Goal: Task Accomplishment & Management: Complete application form

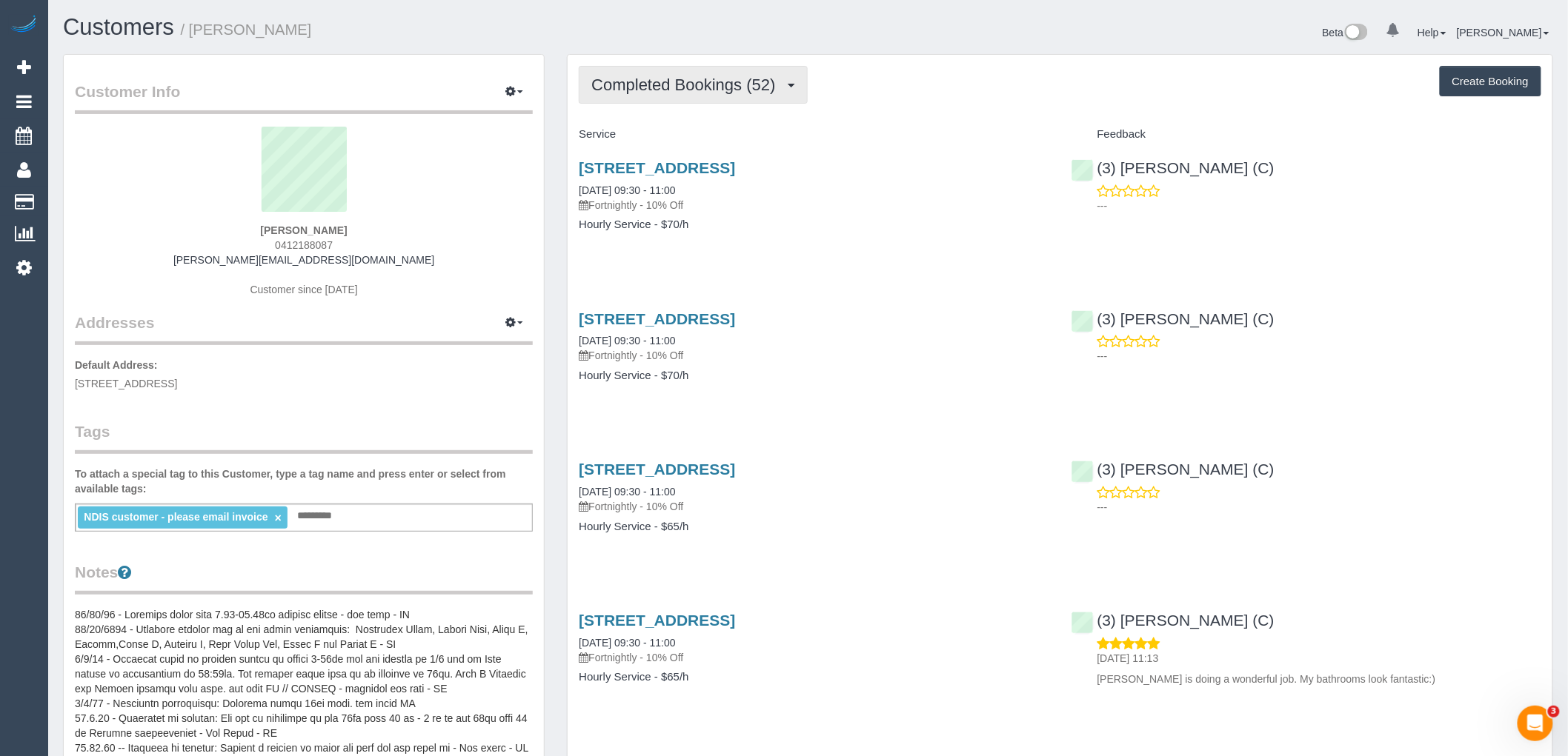
click at [754, 98] on button "Completed Bookings (52)" at bounding box center [693, 84] width 228 height 38
click at [1504, 71] on button "Create Booking" at bounding box center [1490, 81] width 102 height 31
select select "VIC"
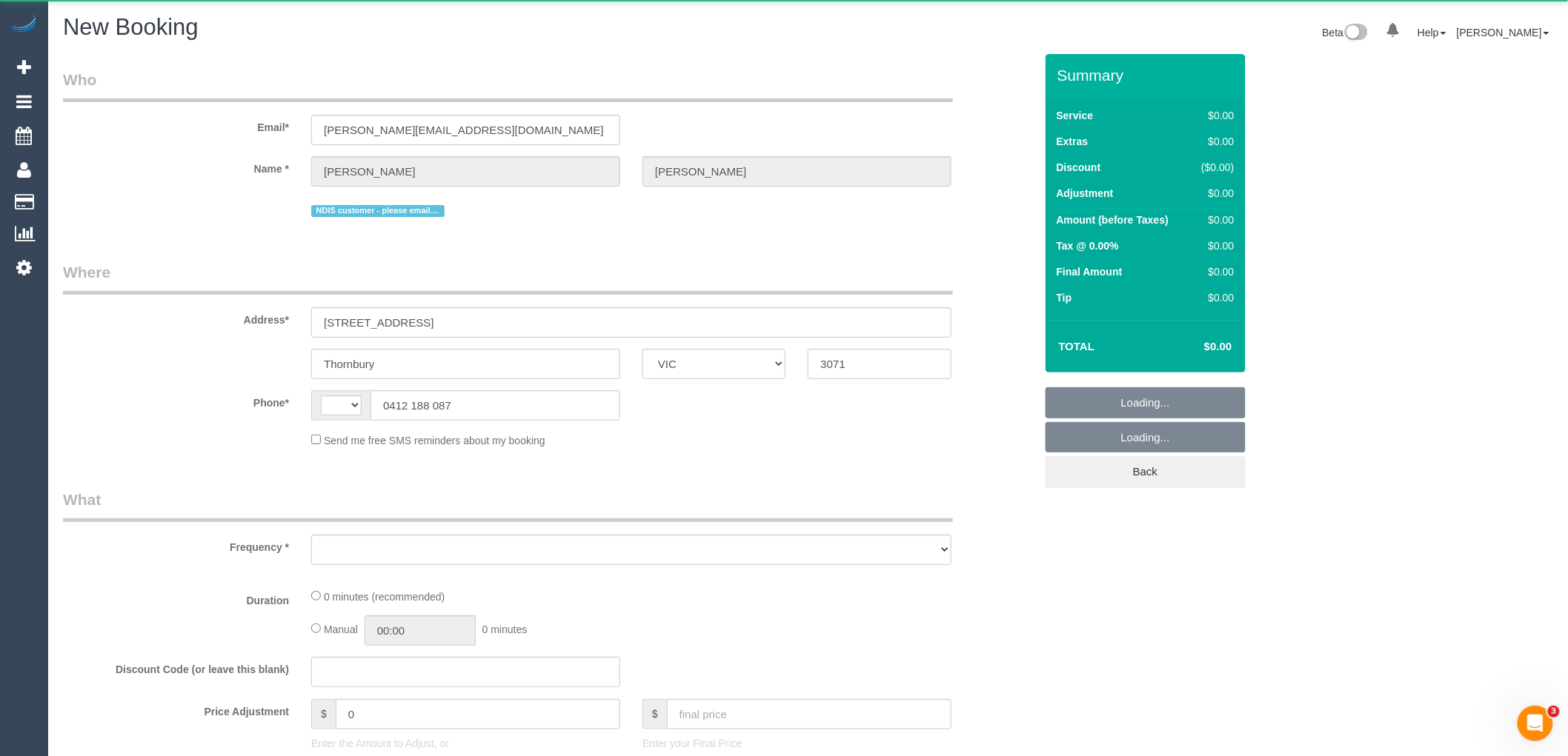
select select "object:2127"
select select "string:stripe-pm_1OlSDg2GScqysDRVpMCJSUuI"
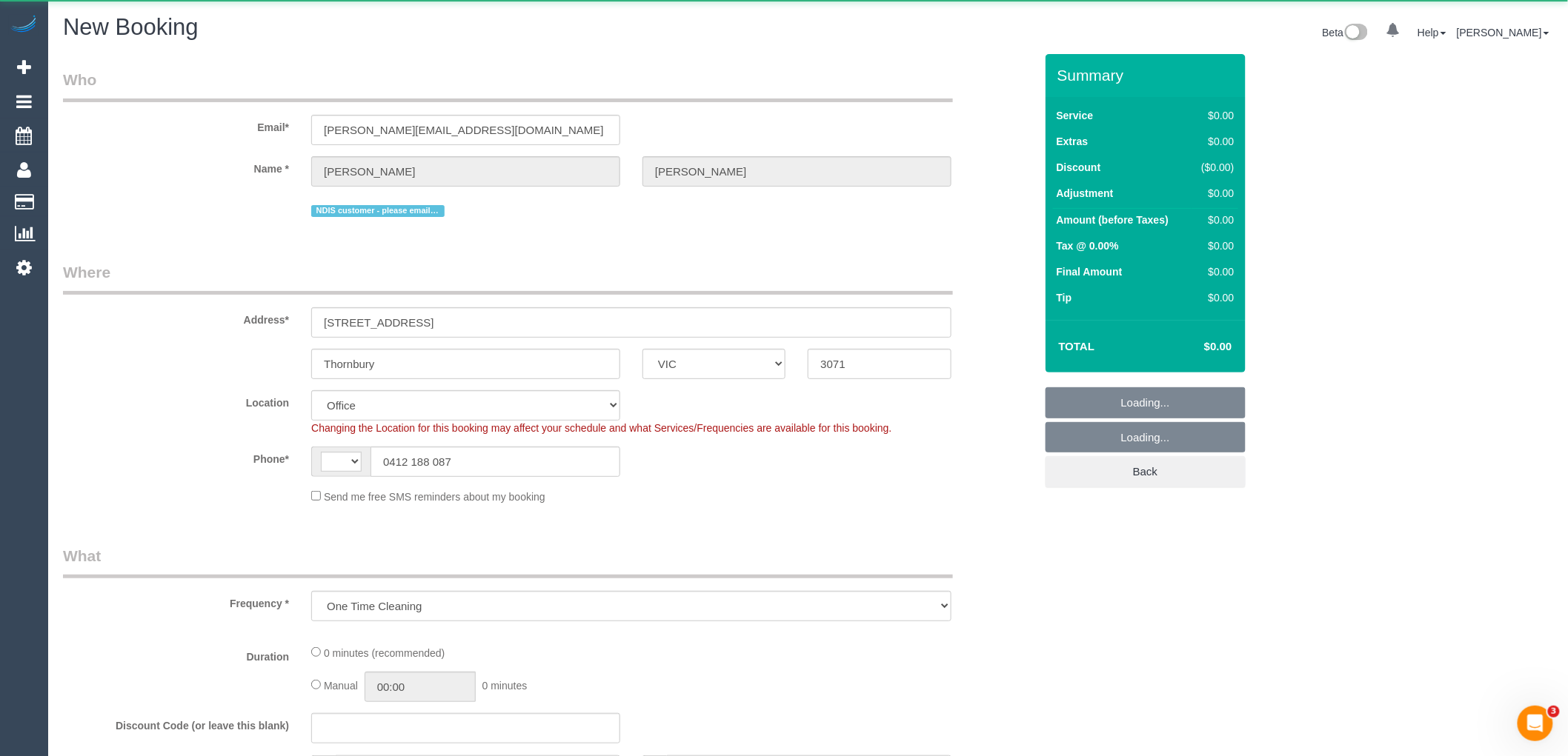
select select "object:2381"
select select "string:AU"
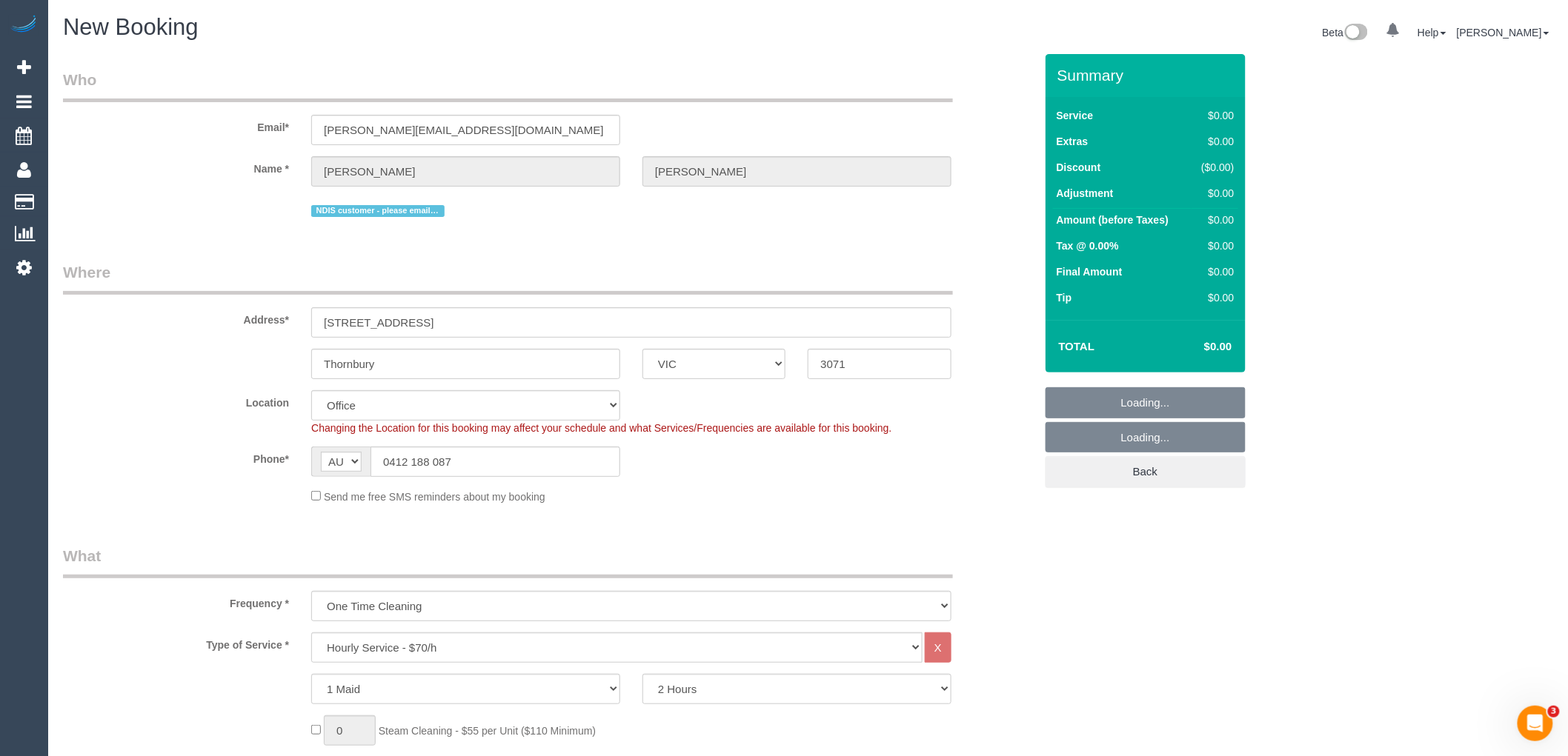
select select "47"
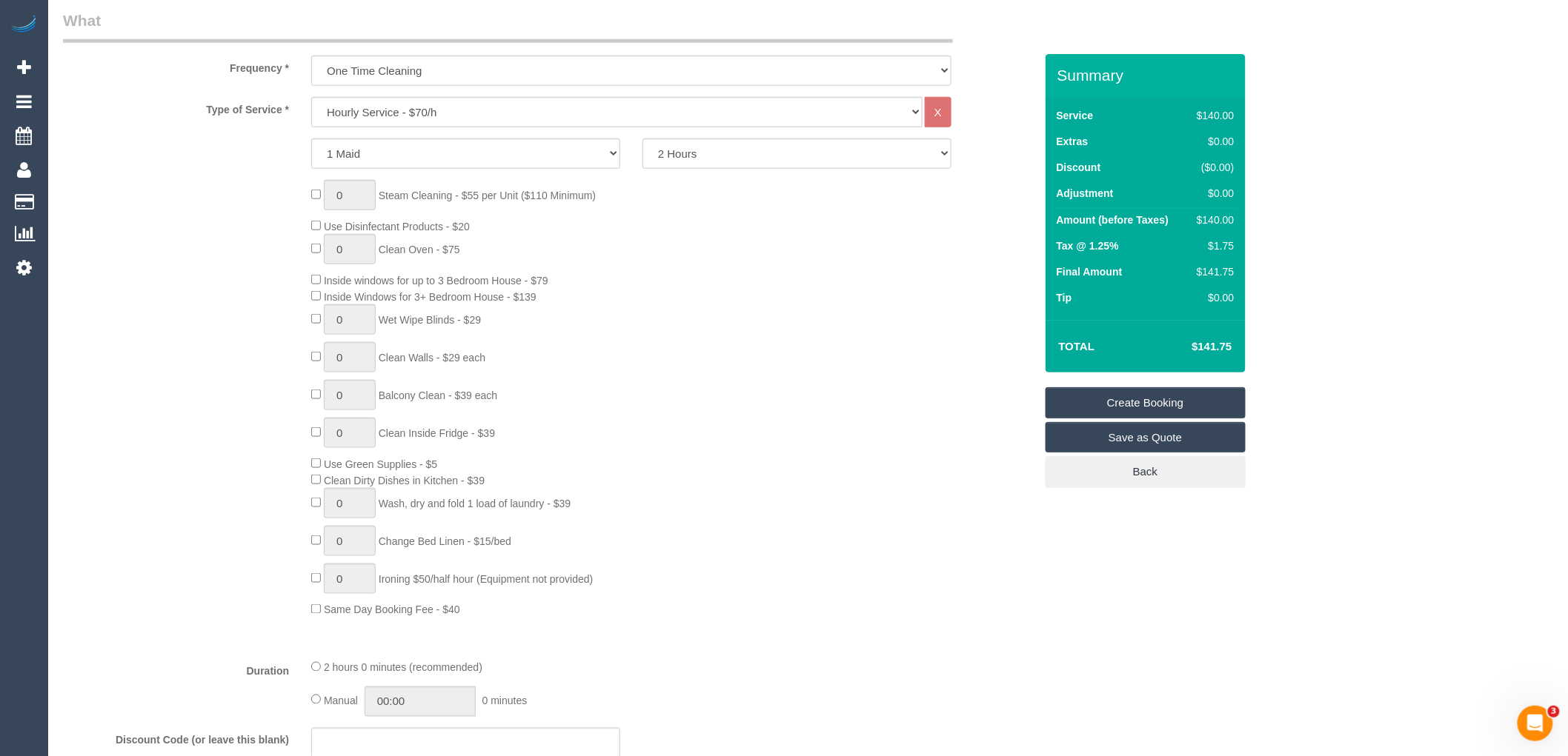
scroll to position [411, 0]
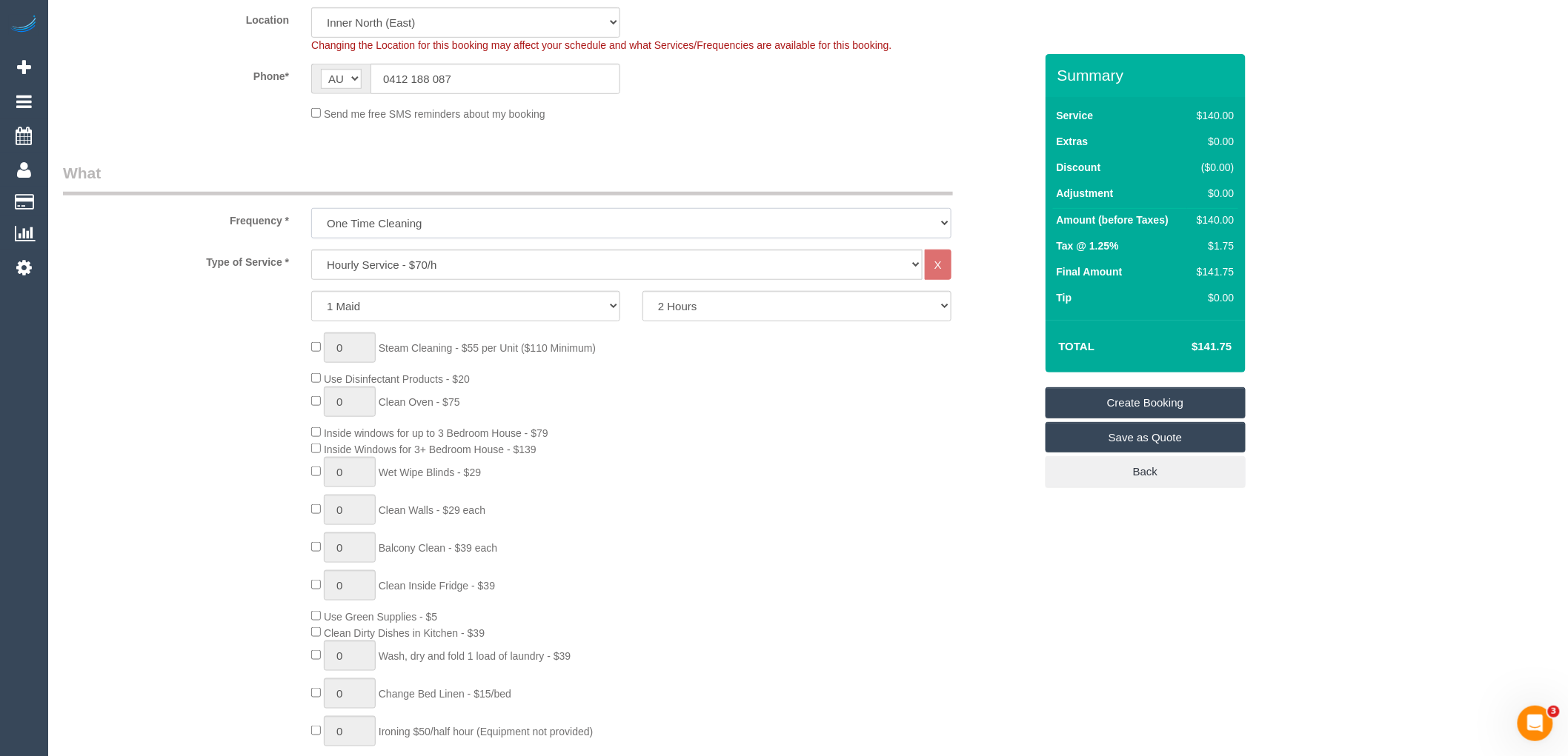
click at [454, 223] on select "One Time Cleaning Weekly - 10% Off - 10.00% (0% for the First Booking) Fortnigh…" at bounding box center [631, 224] width 640 height 31
select select "object:3803"
click at [311, 210] on select "One Time Cleaning Weekly - 10% Off - 10.00% (0% for the First Booking) Fortnigh…" at bounding box center [631, 224] width 640 height 31
click at [676, 441] on div "0 Steam Cleaning - $55 per Unit ($110 Minimum) Use Disinfectant Products - $20 …" at bounding box center [673, 551] width 744 height 438
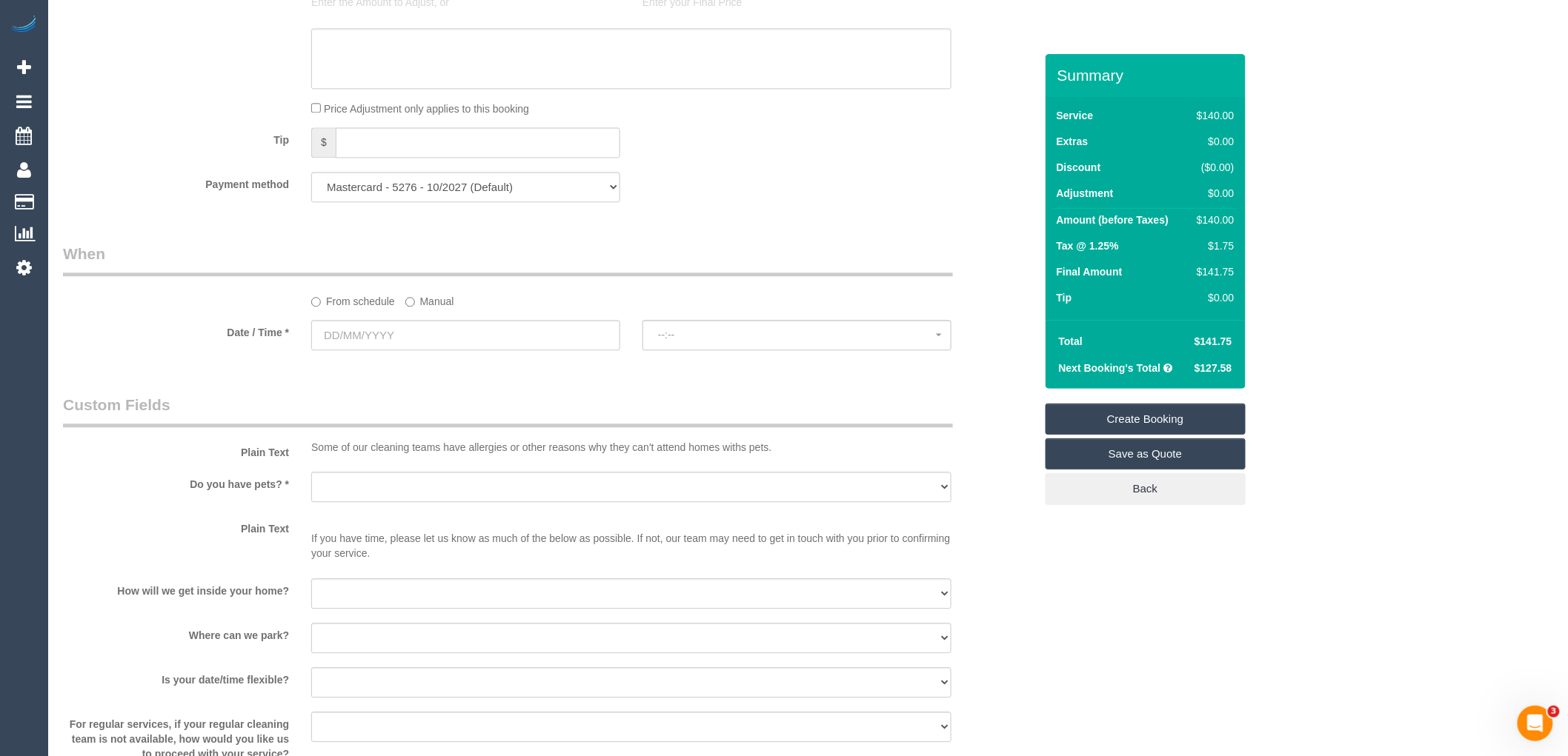
scroll to position [1399, 0]
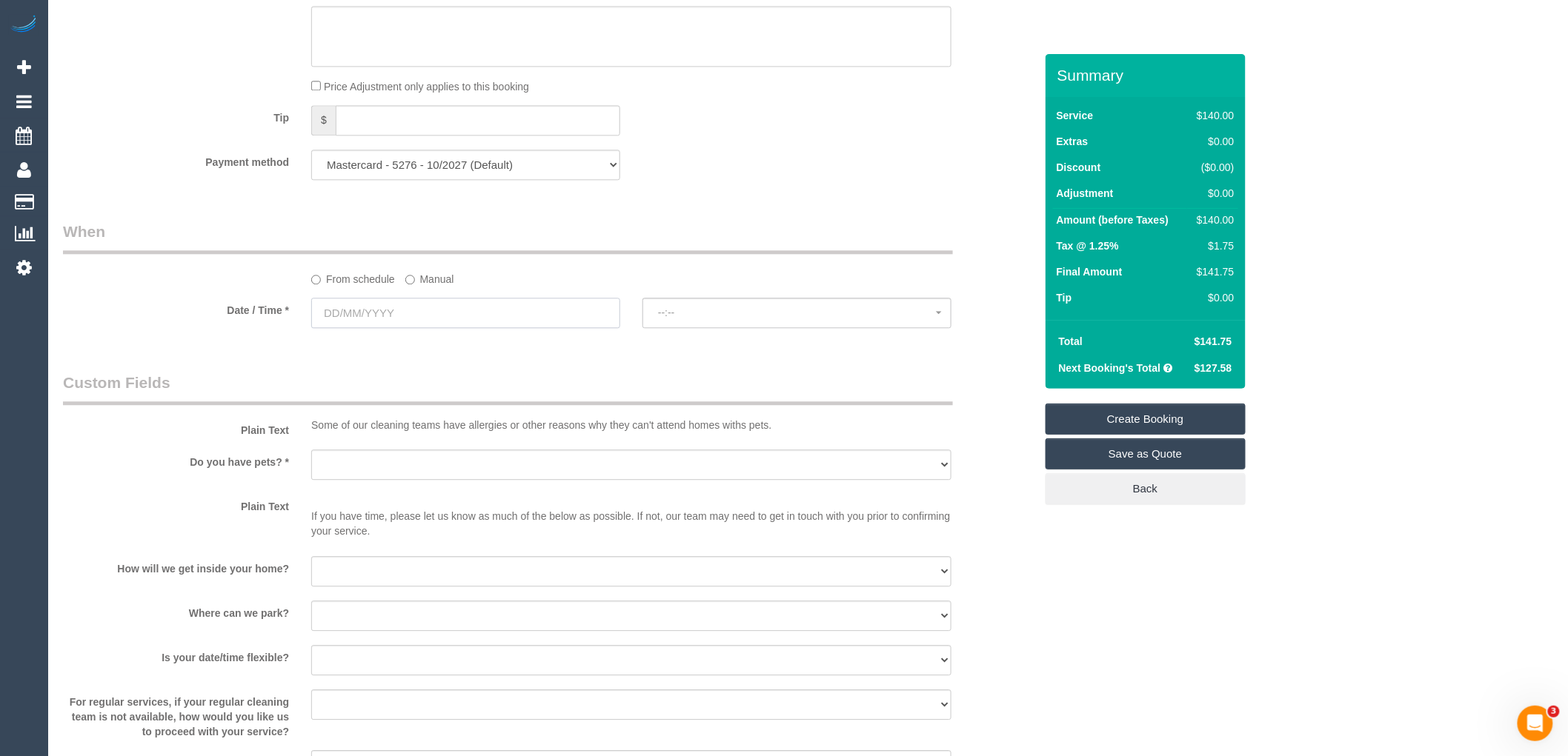
click at [450, 328] on input "text" at bounding box center [466, 313] width 309 height 31
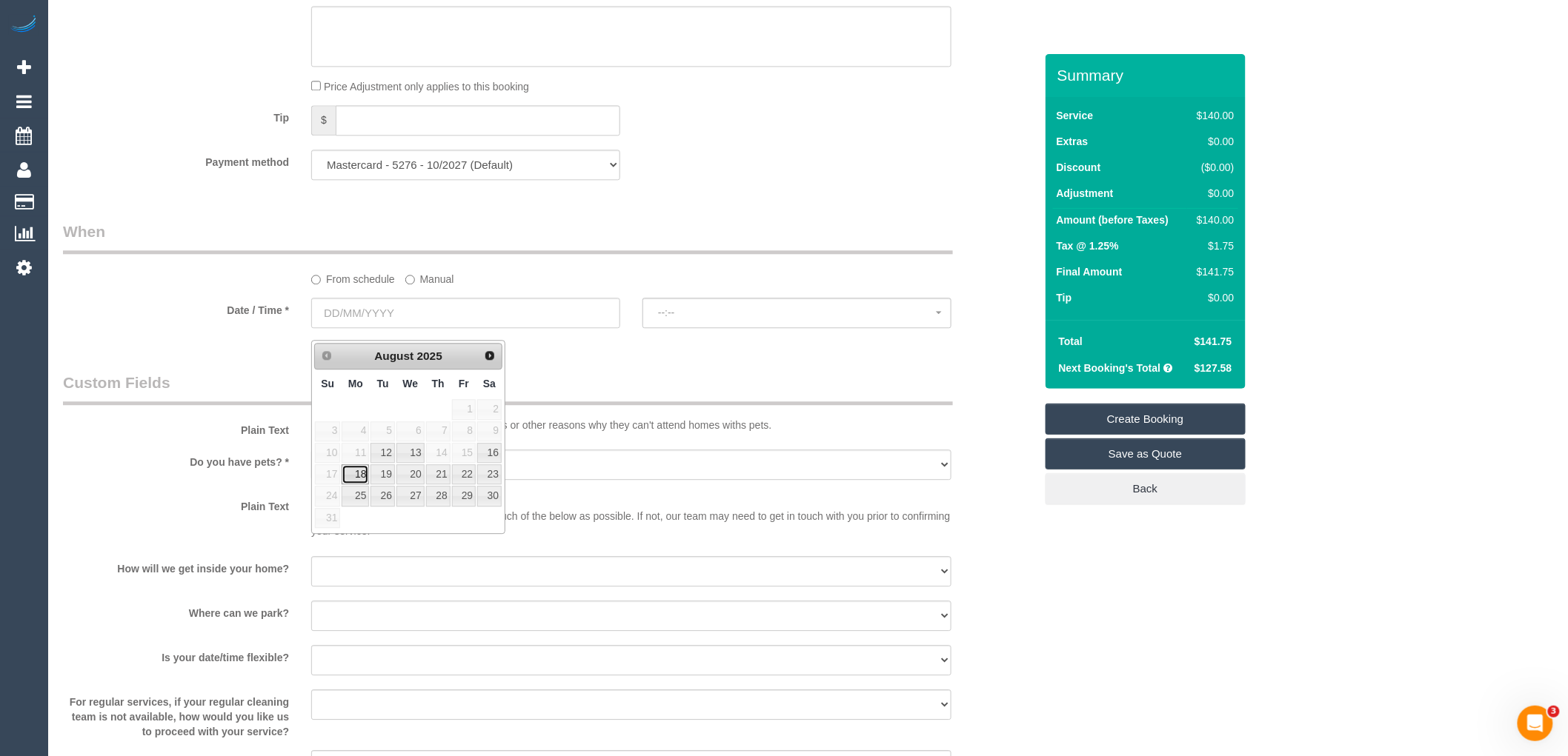
click at [358, 479] on link "18" at bounding box center [355, 475] width 27 height 20
type input "[DATE]"
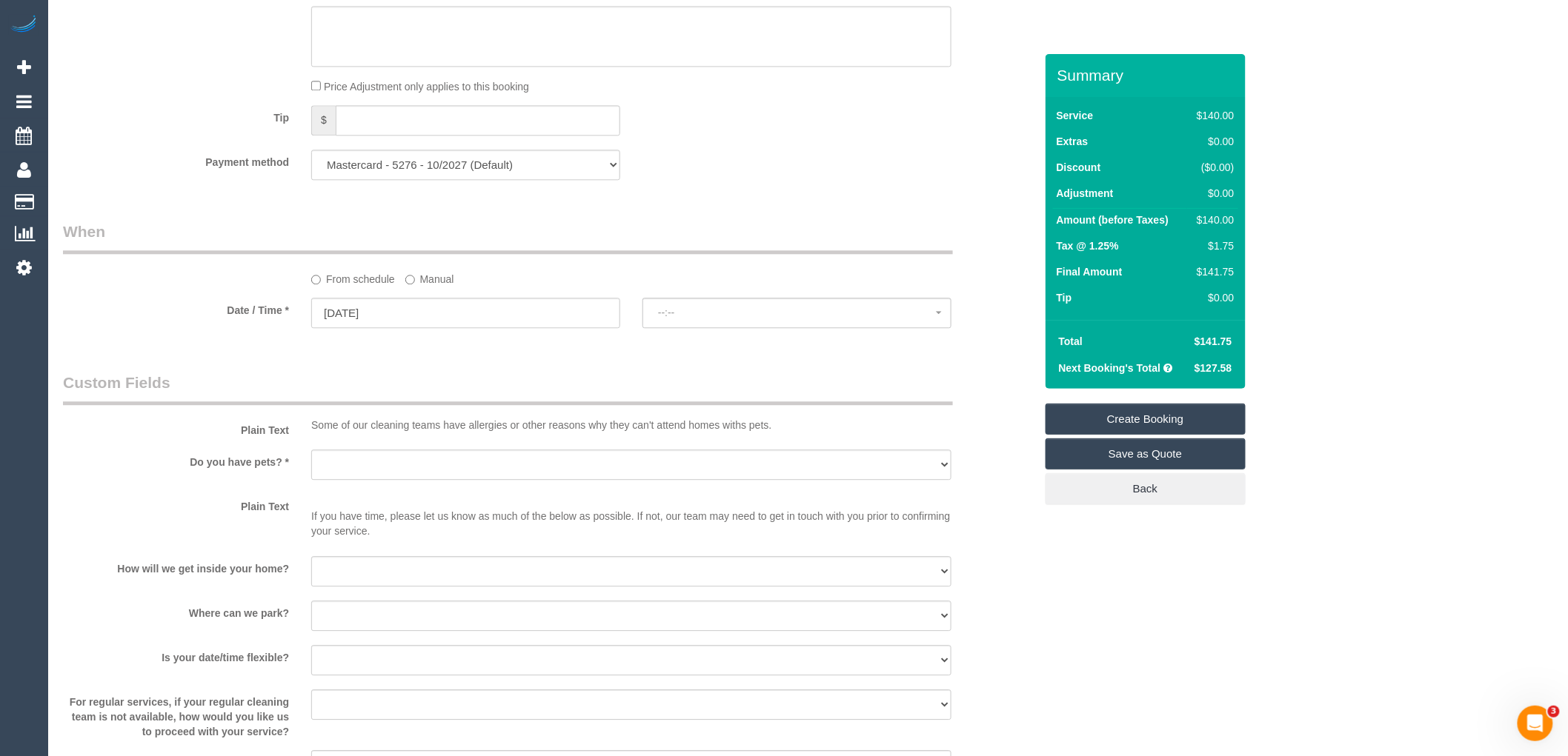
click at [683, 342] on fieldset "When From schedule Manual Date / Time * [DATE] --:-- --:--" at bounding box center [548, 281] width 971 height 121
click at [745, 318] on span "--:--" at bounding box center [797, 312] width 278 height 12
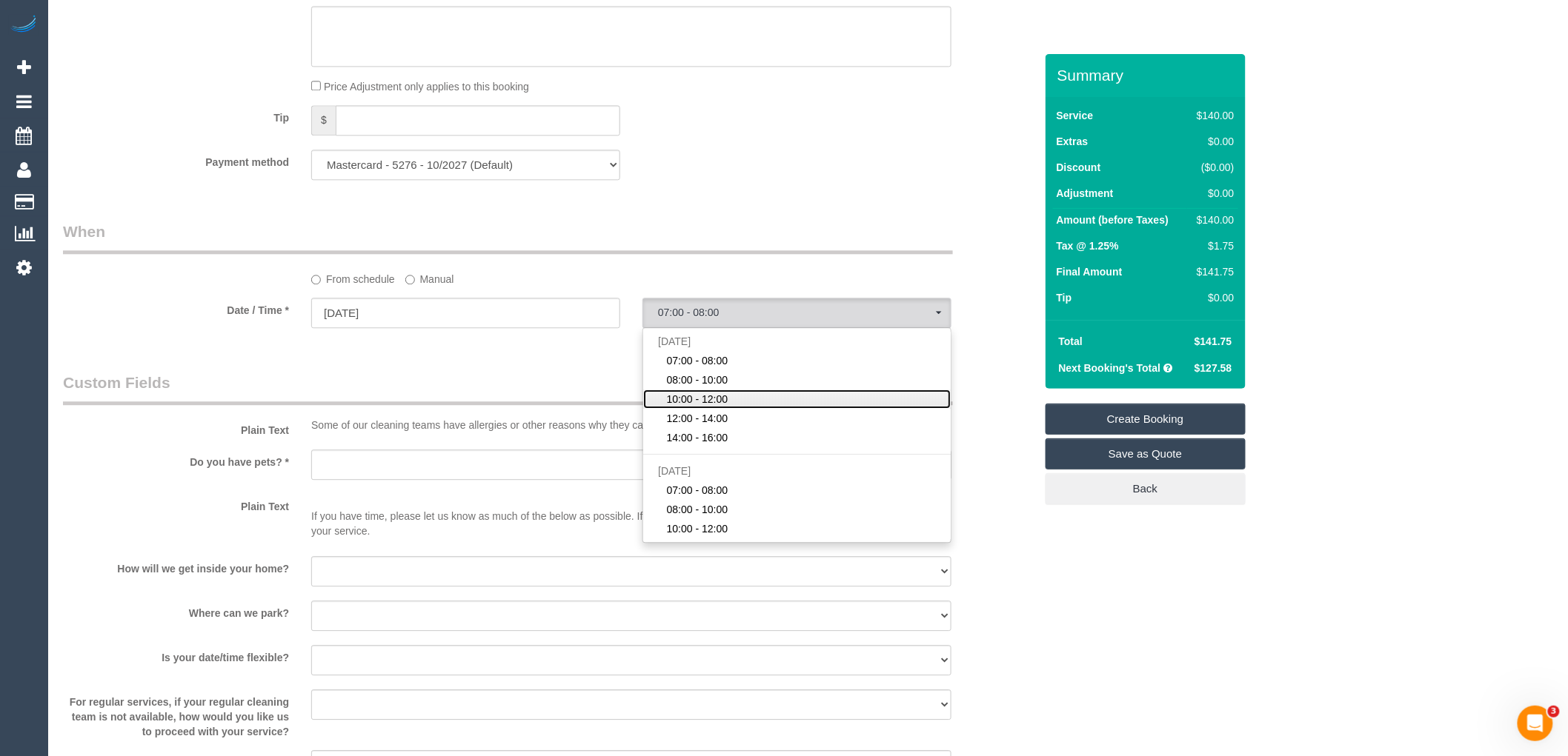
click at [722, 406] on span "10:00 - 12:00" at bounding box center [698, 399] width 61 height 14
select select "spot3"
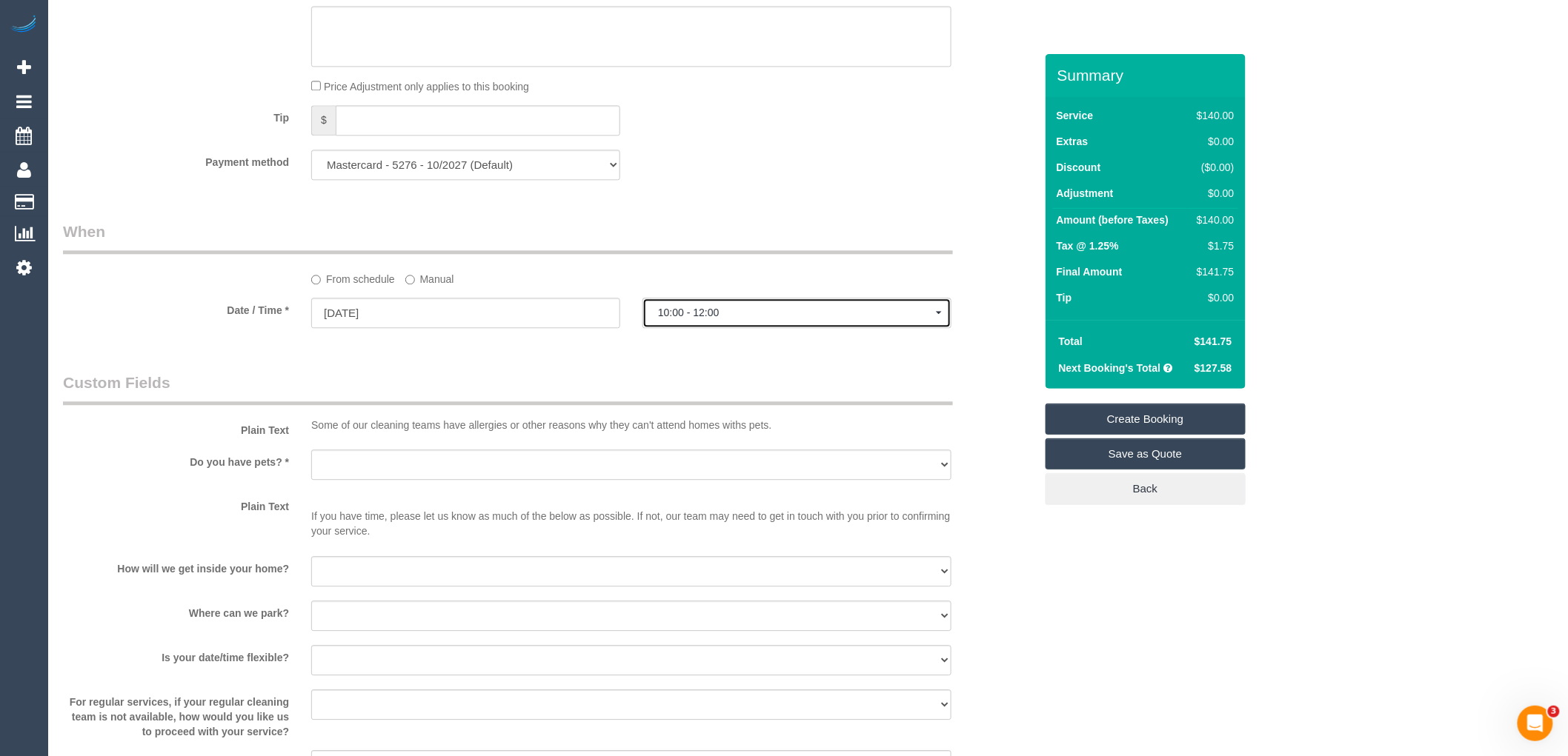
click at [735, 315] on button "10:00 - 12:00" at bounding box center [797, 313] width 309 height 31
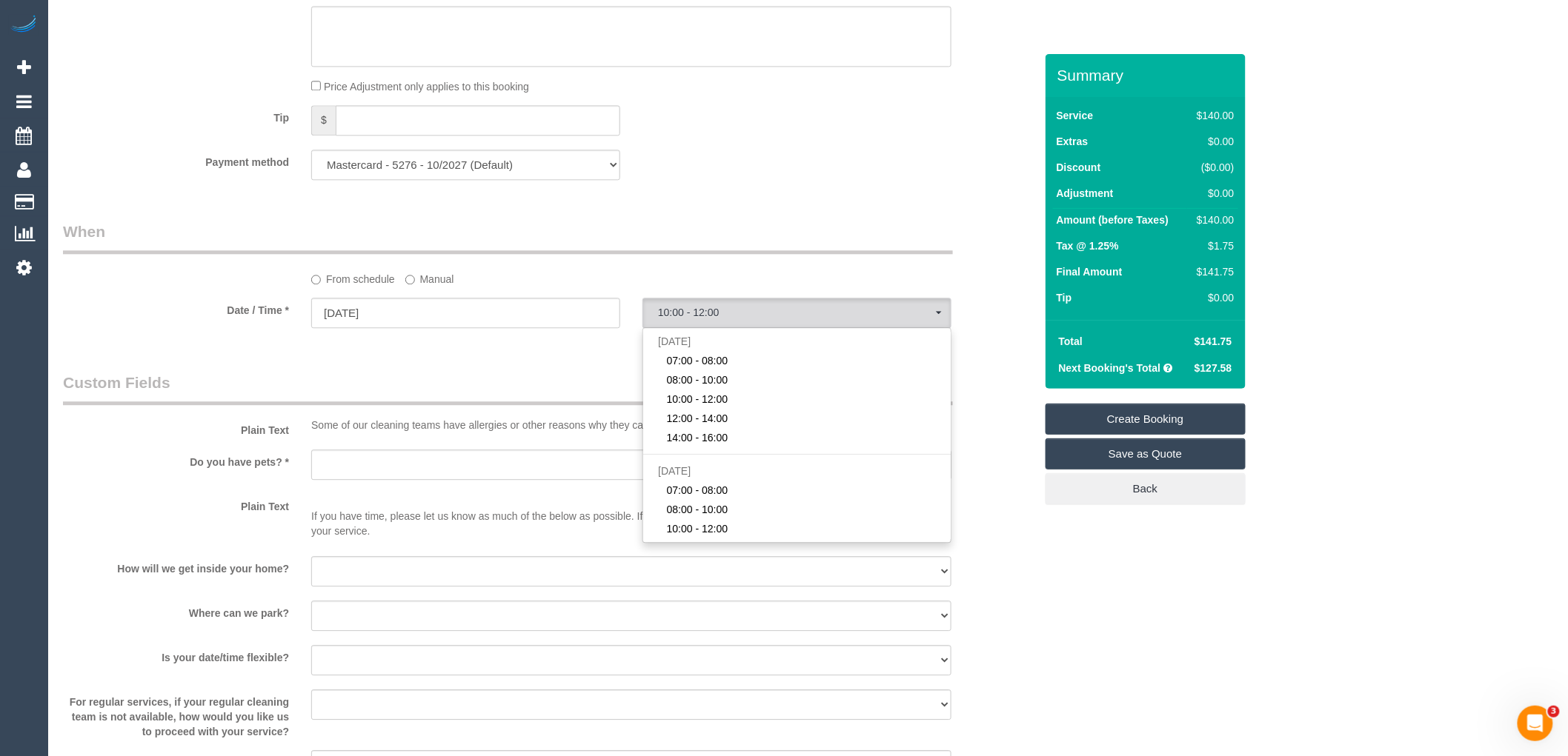
click at [499, 403] on legend "Custom Fields" at bounding box center [508, 388] width 890 height 33
click at [443, 287] on label "Manual" at bounding box center [430, 277] width 49 height 20
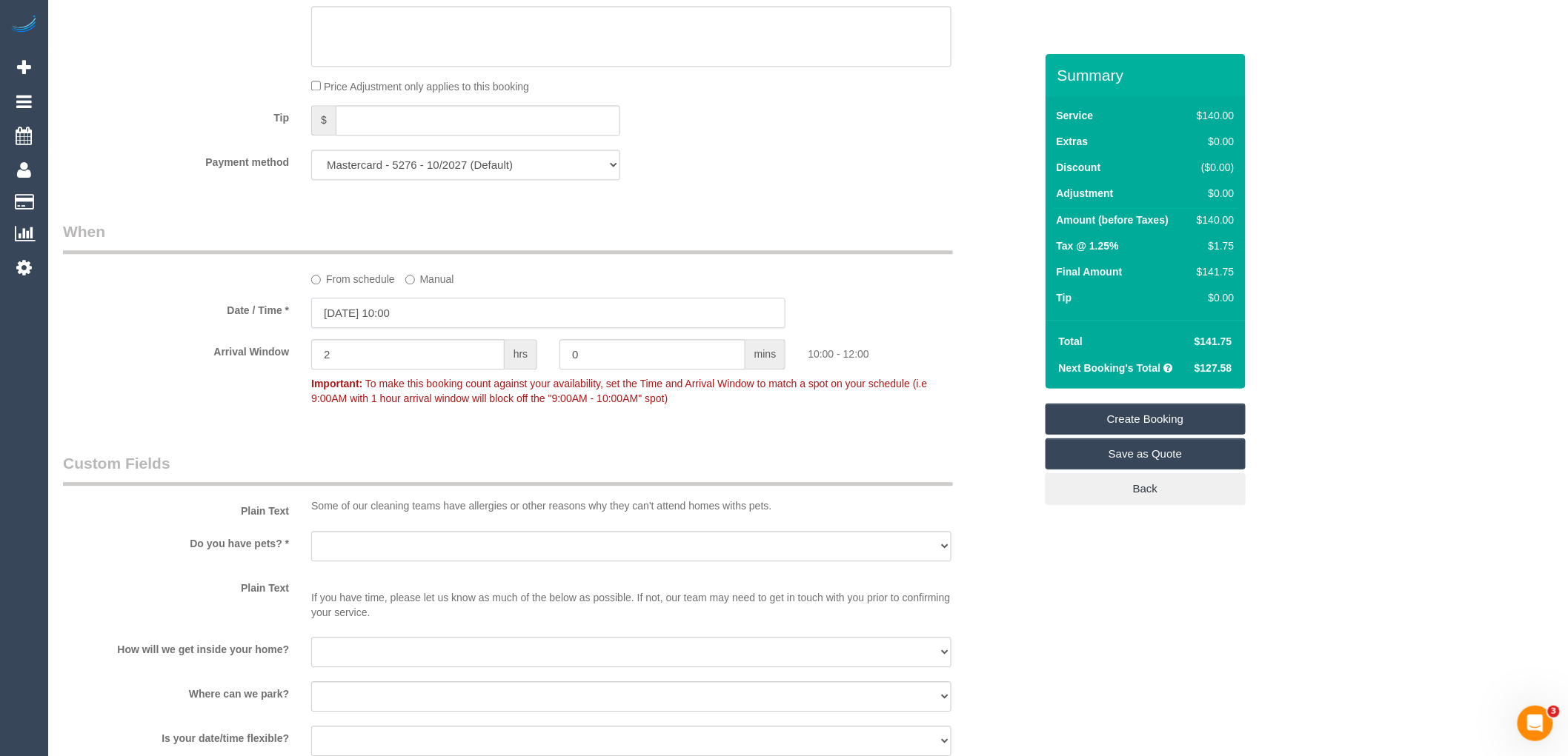
click at [444, 323] on input "[DATE] 10:00" at bounding box center [548, 313] width 474 height 31
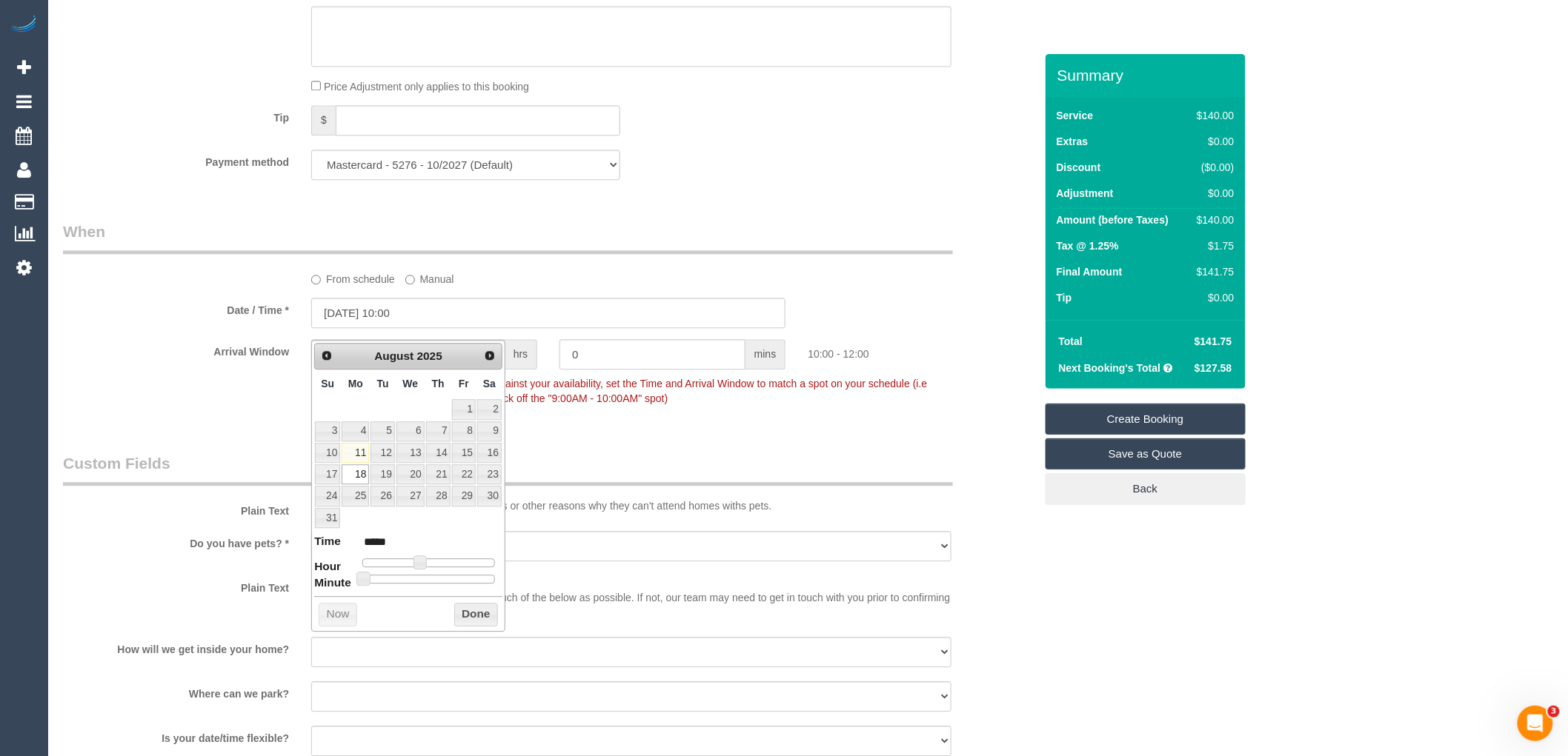
type input "[DATE] 10:30"
type input "*****"
click at [434, 579] on div at bounding box center [429, 579] width 133 height 9
click at [483, 615] on button "Done" at bounding box center [476, 615] width 44 height 23
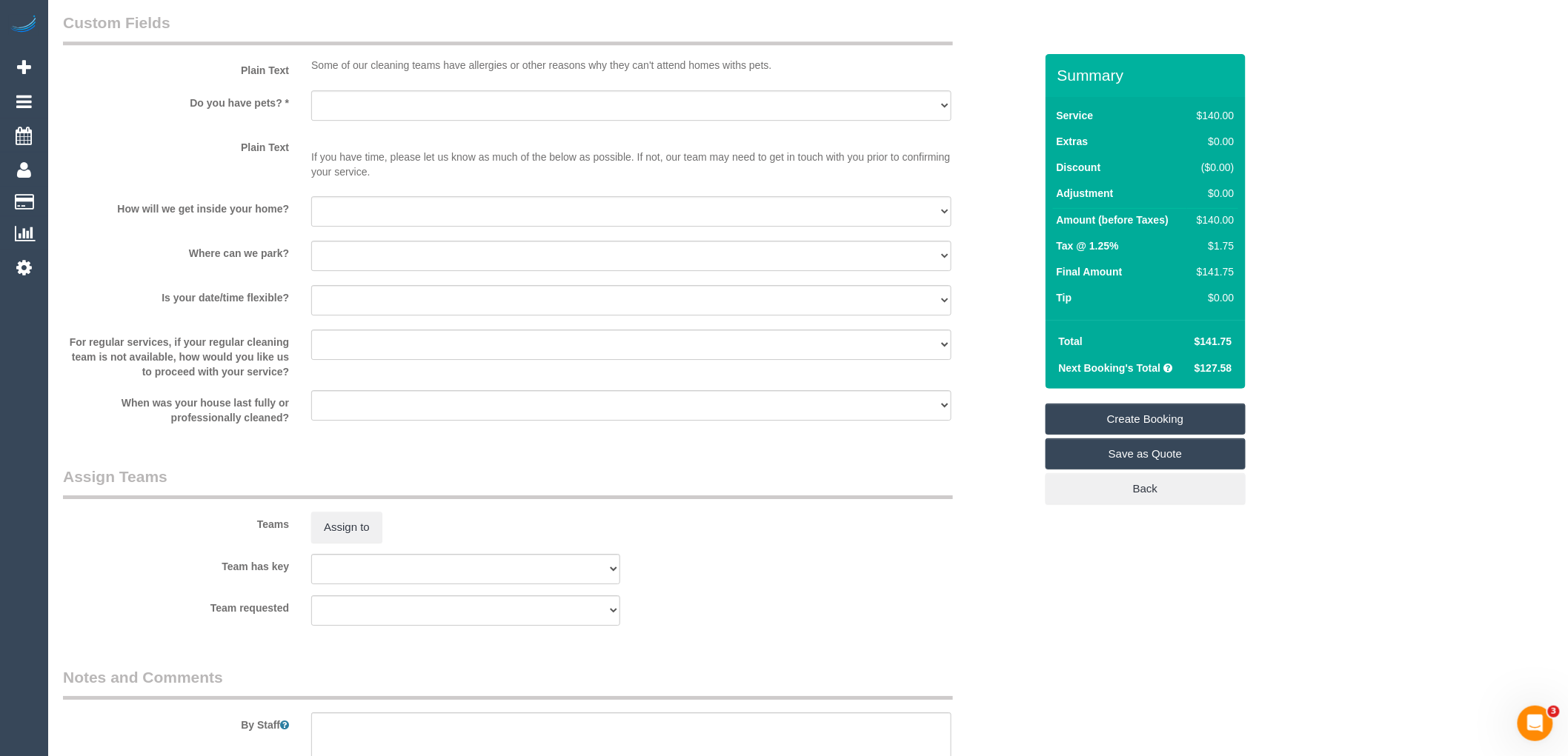
scroll to position [1810, 0]
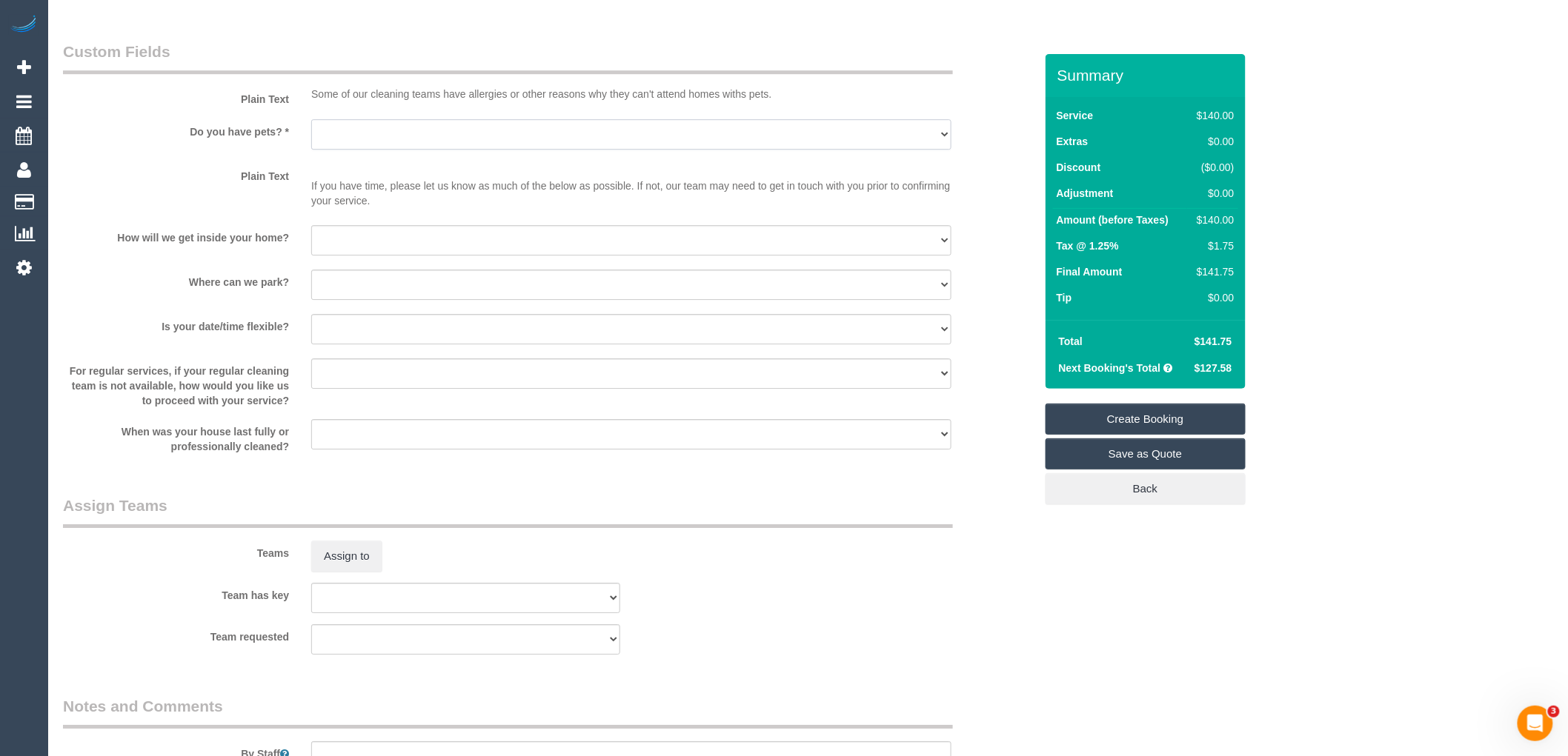
click at [406, 141] on select "Yes - Cats Yes - Dogs No pets Yes - Dogs and Cats Yes - Other" at bounding box center [631, 135] width 640 height 31
select select "number:29"
click at [311, 129] on select "Yes - Cats Yes - Dogs No pets Yes - Dogs and Cats Yes - Other" at bounding box center [631, 135] width 640 height 31
click at [407, 253] on select "I will be home Key will be left (please provide details below) Lock box/Access …" at bounding box center [631, 241] width 640 height 31
select select "number:14"
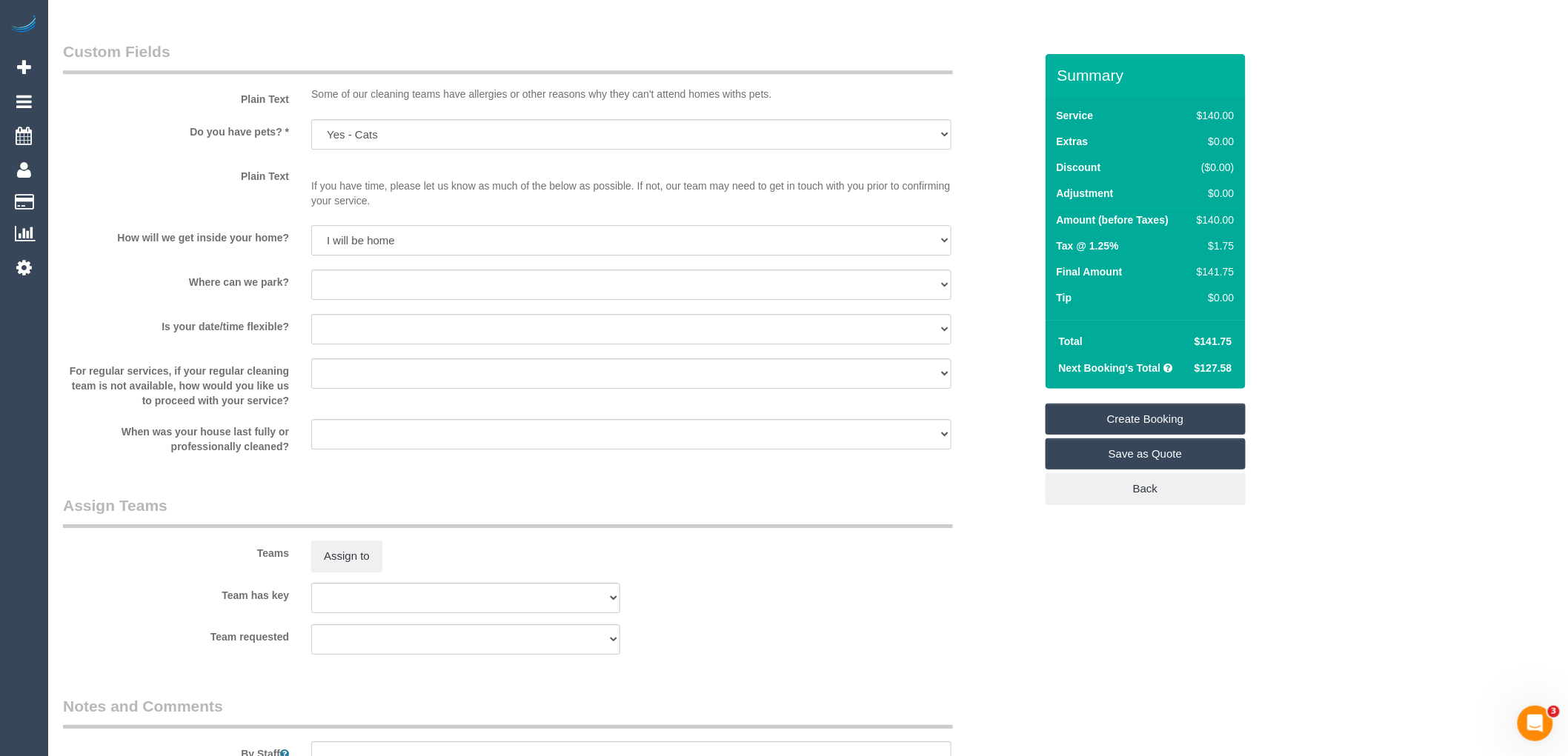
click at [311, 236] on select "I will be home Key will be left (please provide details below) Lock box/Access …" at bounding box center [631, 241] width 640 height 31
click at [402, 291] on select "I will provide parking on-site Free street parking Paid street parking (cost wi…" at bounding box center [631, 285] width 640 height 31
select select "number:19"
click at [311, 280] on select "I will provide parking on-site Free street parking Paid street parking (cost wi…" at bounding box center [631, 285] width 640 height 31
click at [441, 335] on select "Yes - date and time Yes - date but not time Yes - time but not date No - No fle…" at bounding box center [631, 329] width 640 height 31
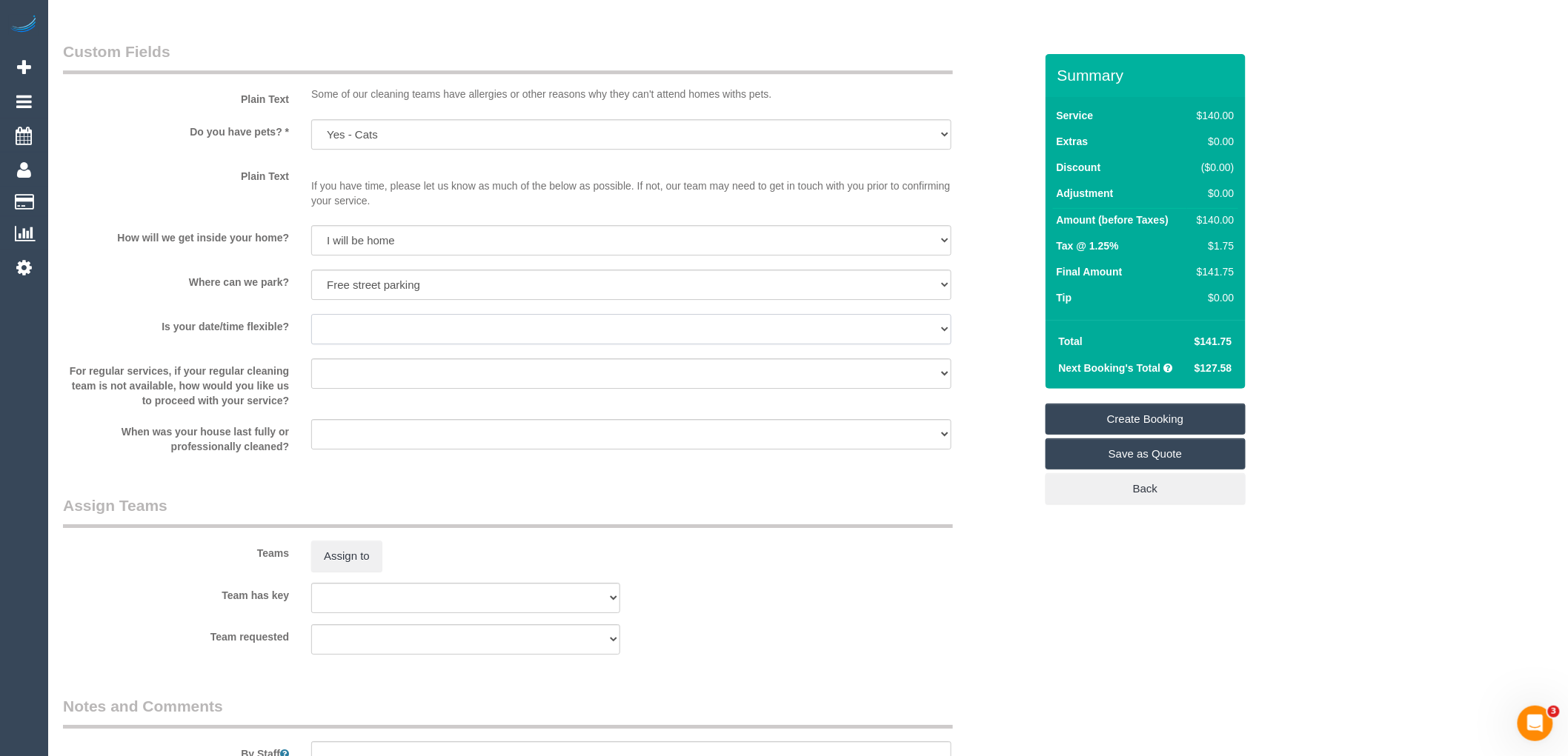
select select "number:22"
click at [311, 325] on select "Yes - date and time Yes - date but not time Yes - time but not date No - No fle…" at bounding box center [631, 329] width 640 height 31
click at [455, 387] on select "Arrange a cleaner to cover and do not bother you Arrange a cleaner to cover and…" at bounding box center [631, 374] width 640 height 31
select select "number:35"
click at [311, 369] on select "Arrange a cleaner to cover and do not bother you Arrange a cleaner to cover and…" at bounding box center [631, 374] width 640 height 31
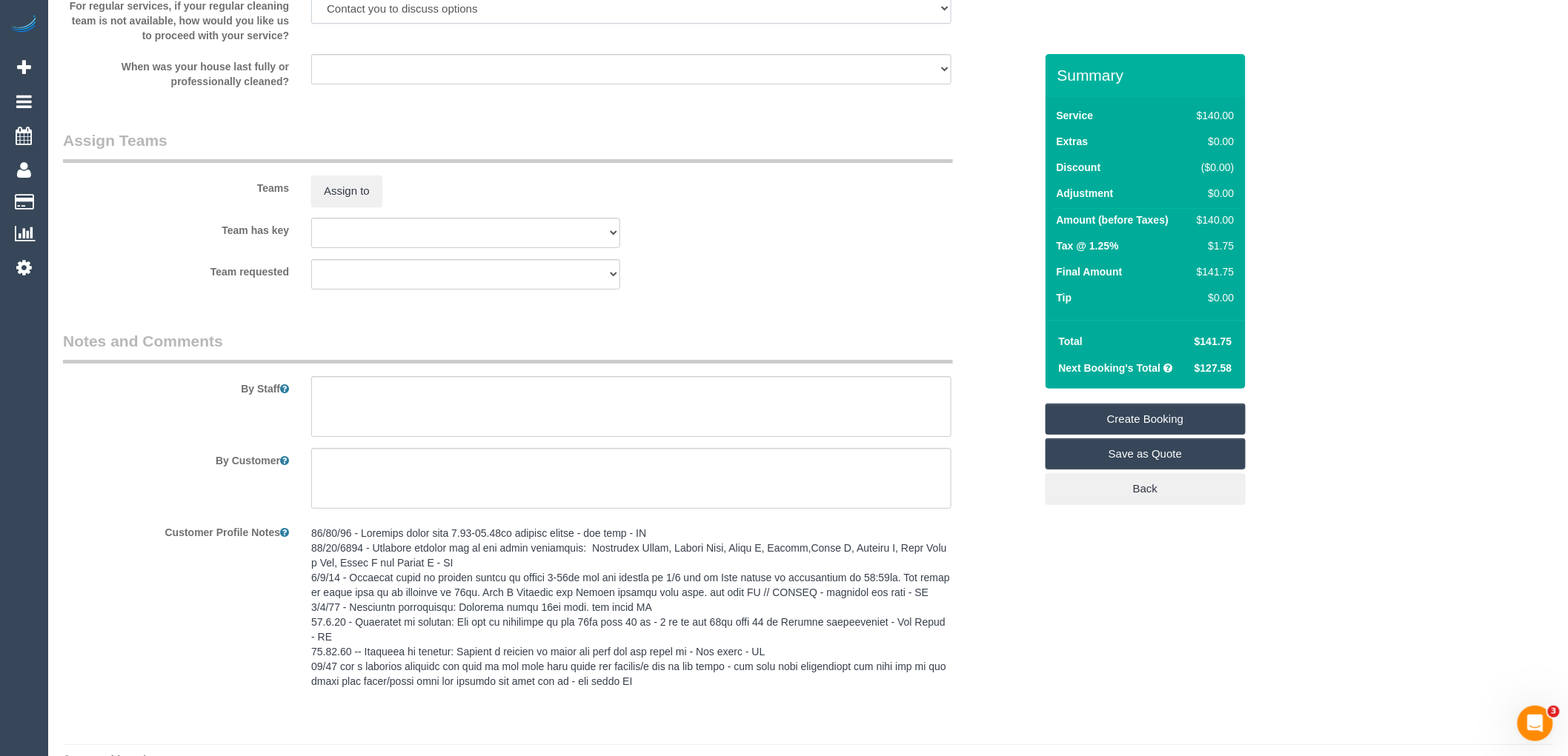
scroll to position [2219, 0]
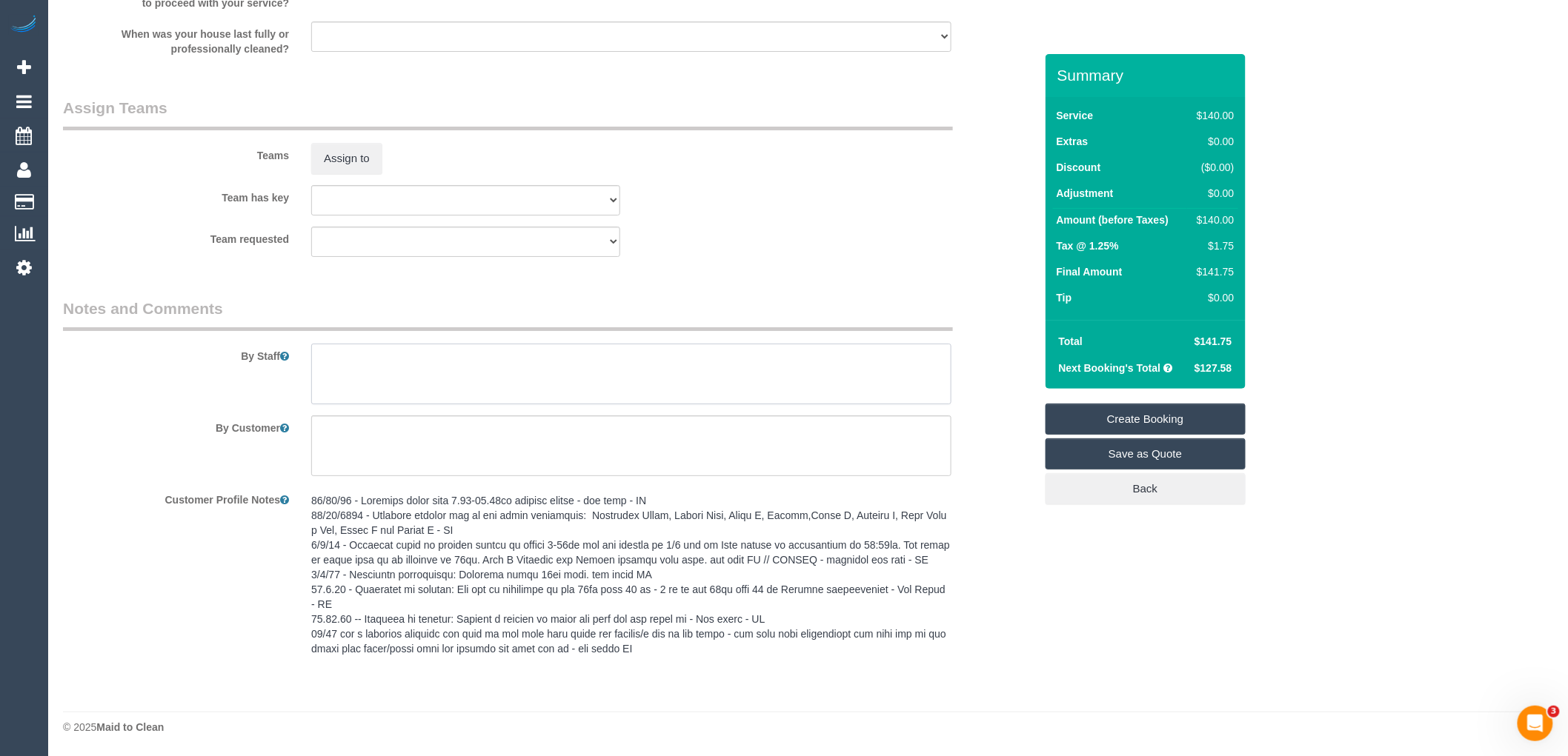
click at [437, 360] on textarea at bounding box center [631, 374] width 640 height 61
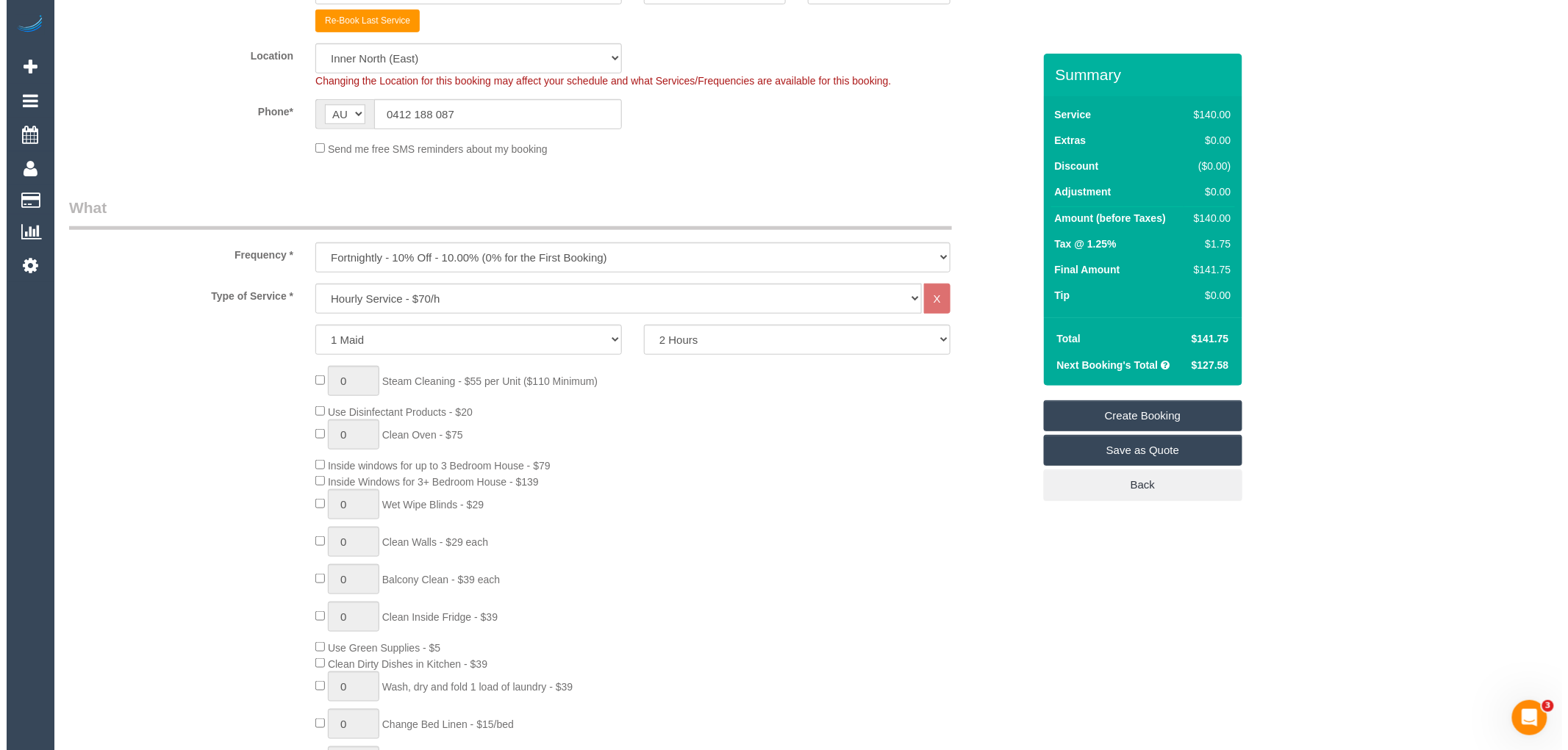
scroll to position [0, 0]
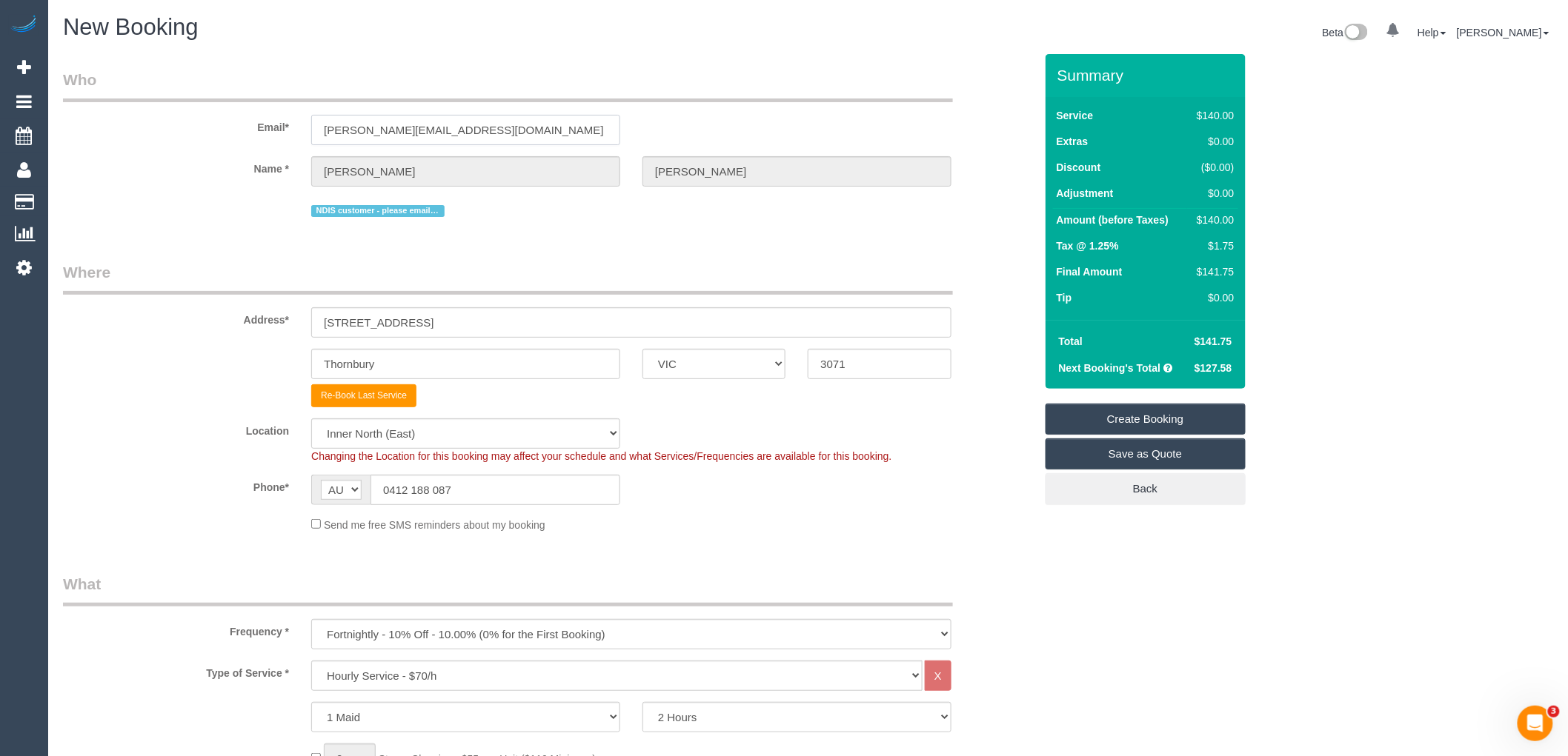
drag, startPoint x: 314, startPoint y: 120, endPoint x: 145, endPoint y: 110, distance: 169.3
click at [148, 110] on div "Email* [PERSON_NAME][EMAIL_ADDRESS][DOMAIN_NAME]" at bounding box center [548, 107] width 993 height 76
click at [1171, 425] on link "Create Booking" at bounding box center [1145, 419] width 200 height 31
